Goal: Transaction & Acquisition: Purchase product/service

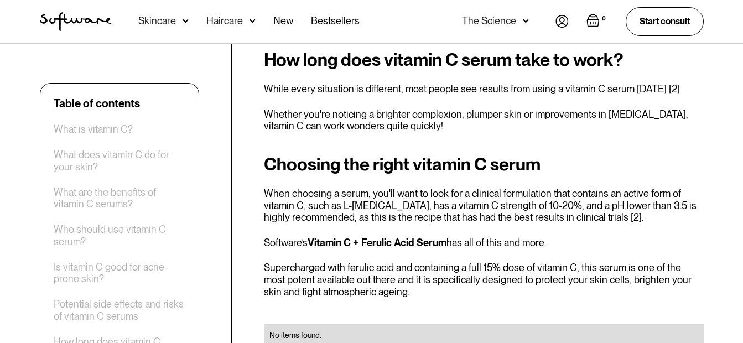
scroll to position [2102, 0]
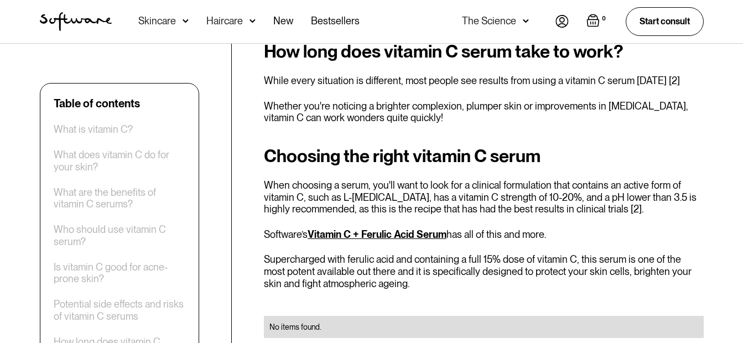
click at [405, 228] on link "Vitamin C + Ferulic Acid Serum" at bounding box center [377, 234] width 139 height 12
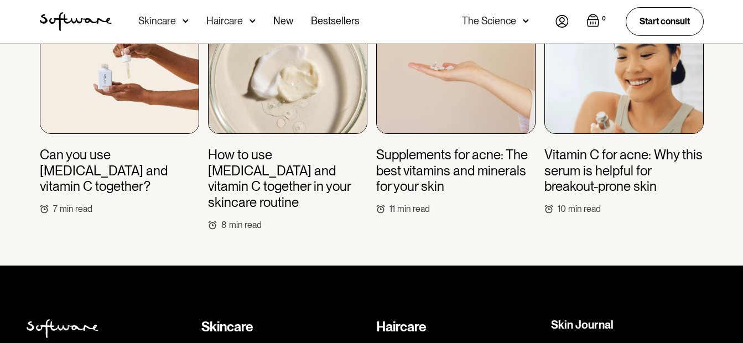
scroll to position [4551, 0]
